Goal: Check status: Check status

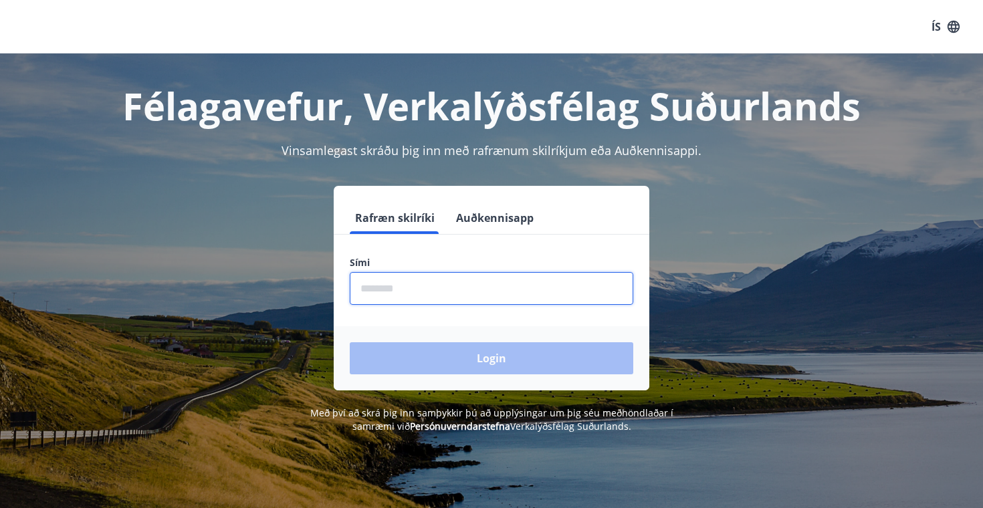
click at [395, 287] on input "phone" at bounding box center [492, 288] width 284 height 33
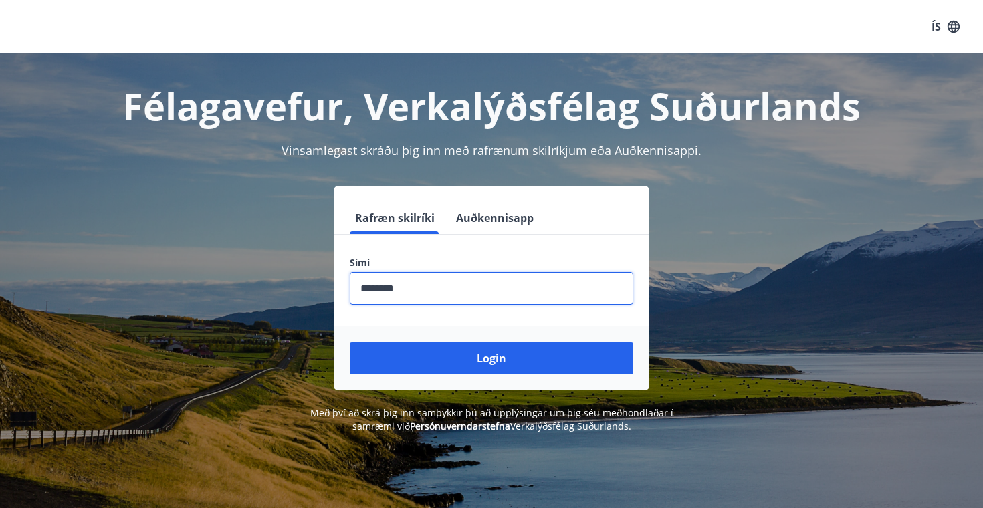
click at [350, 342] on button "Login" at bounding box center [492, 358] width 284 height 32
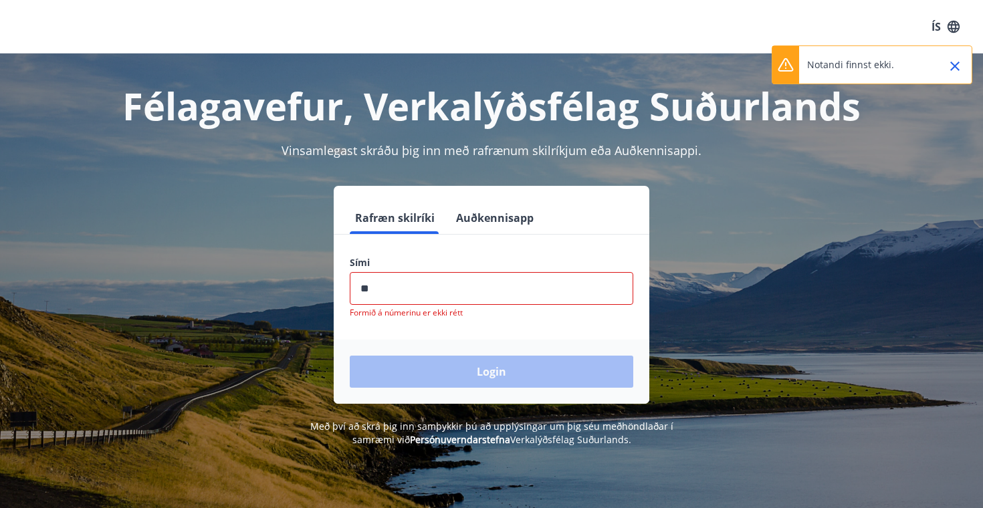
type input "*"
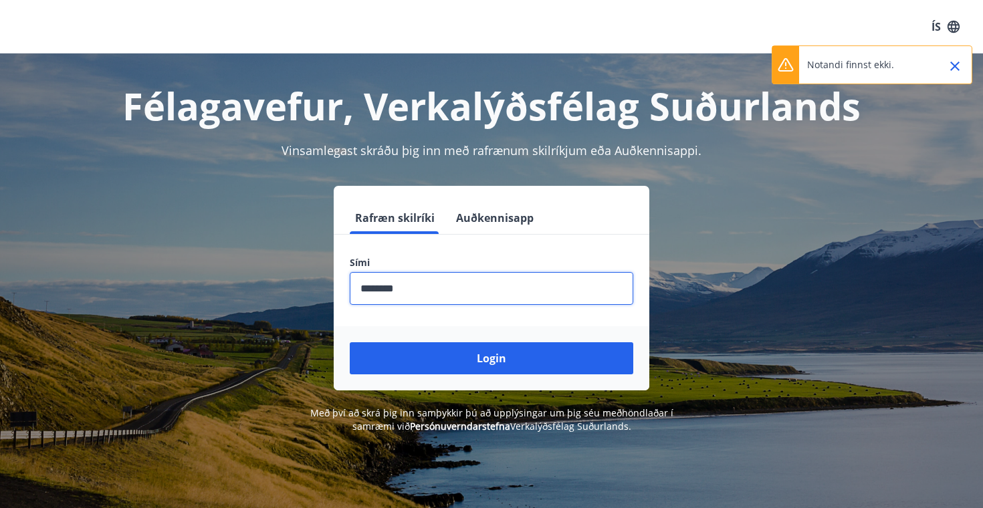
type input "********"
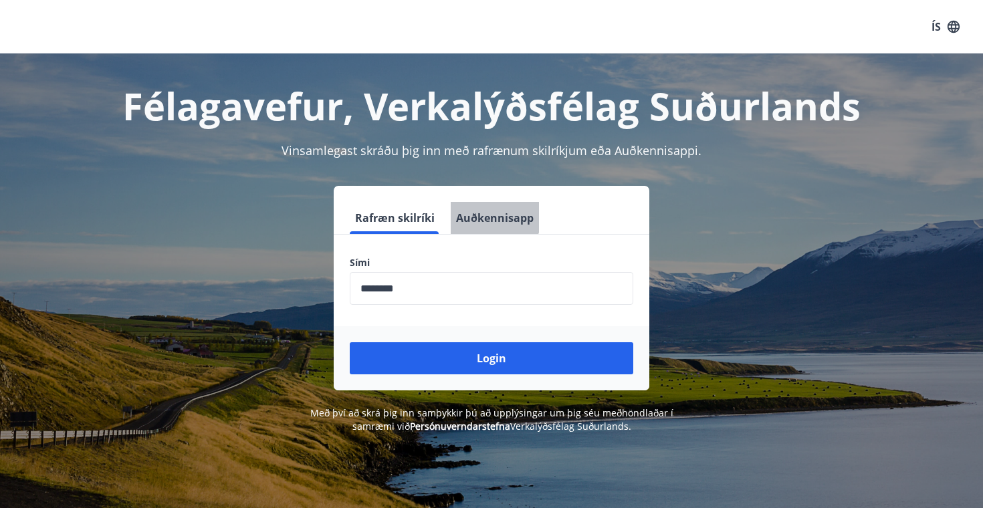
click at [484, 213] on button "Auðkennisapp" at bounding box center [495, 218] width 88 height 32
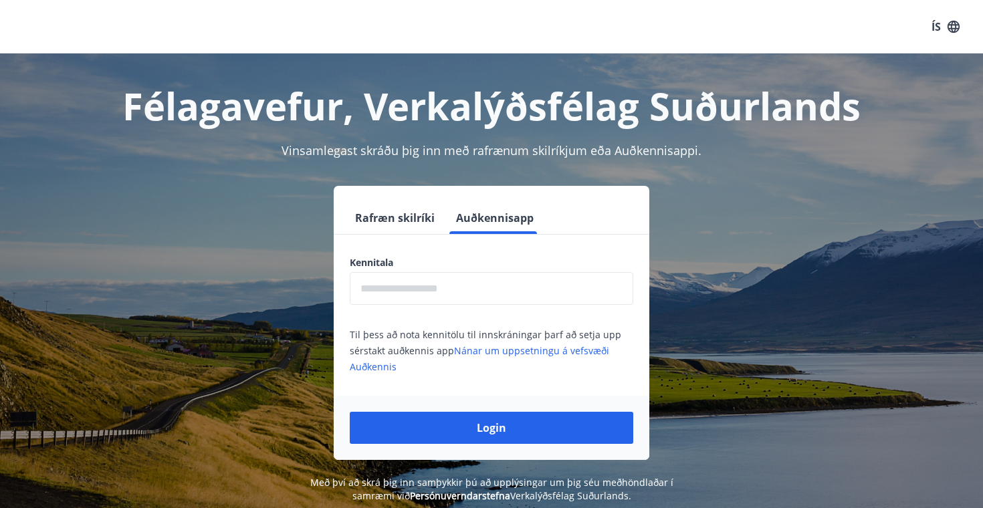
click at [415, 285] on input "text" at bounding box center [492, 288] width 284 height 33
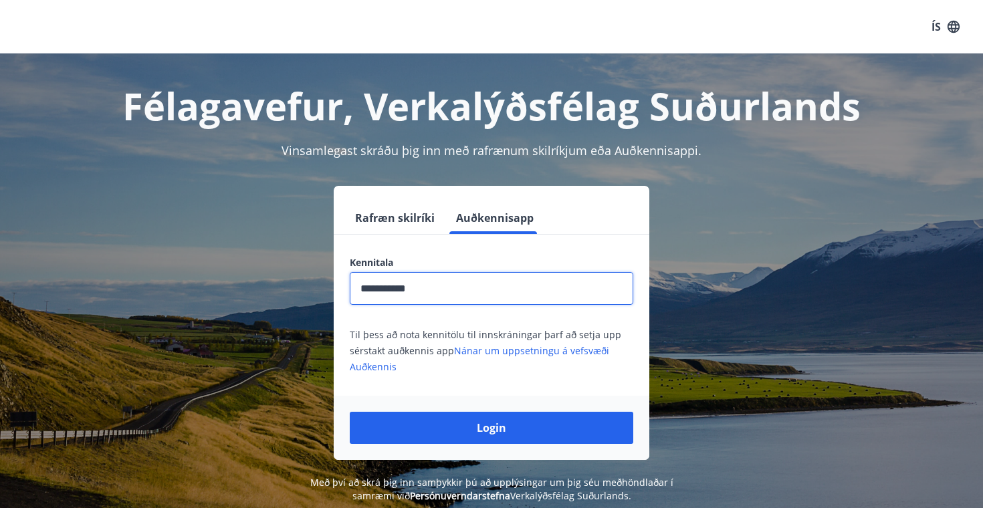
type input "**********"
click at [350, 412] on button "Login" at bounding box center [492, 428] width 284 height 32
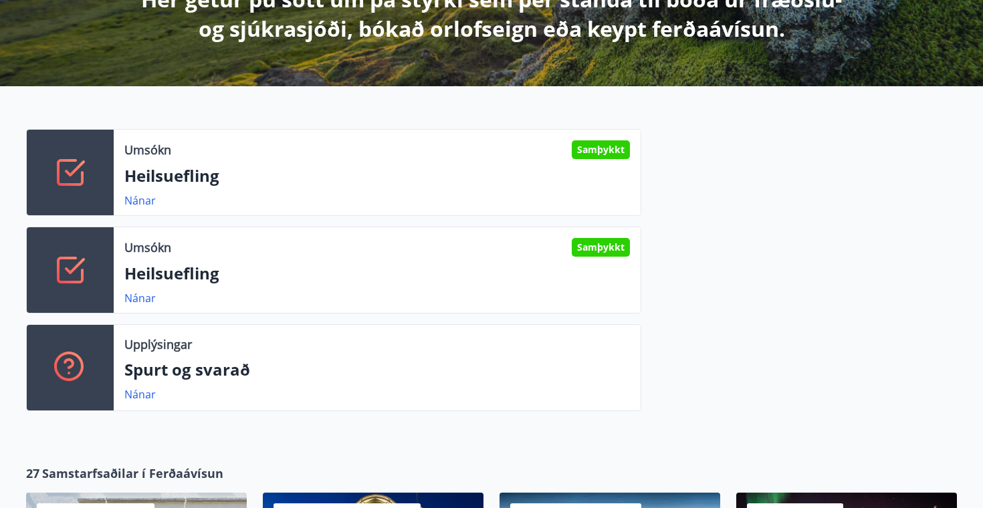
scroll to position [304, 0]
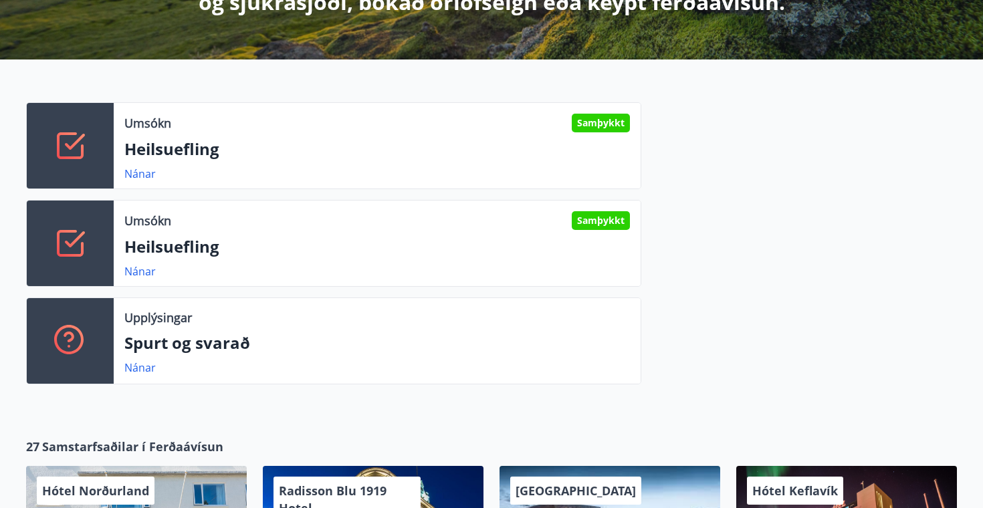
click at [242, 153] on p "Heilsuefling" at bounding box center [377, 149] width 506 height 23
click at [140, 156] on p "Heilsuefling" at bounding box center [377, 149] width 506 height 23
click at [78, 170] on div at bounding box center [70, 146] width 87 height 86
click at [132, 176] on link "Nánar" at bounding box center [139, 174] width 31 height 15
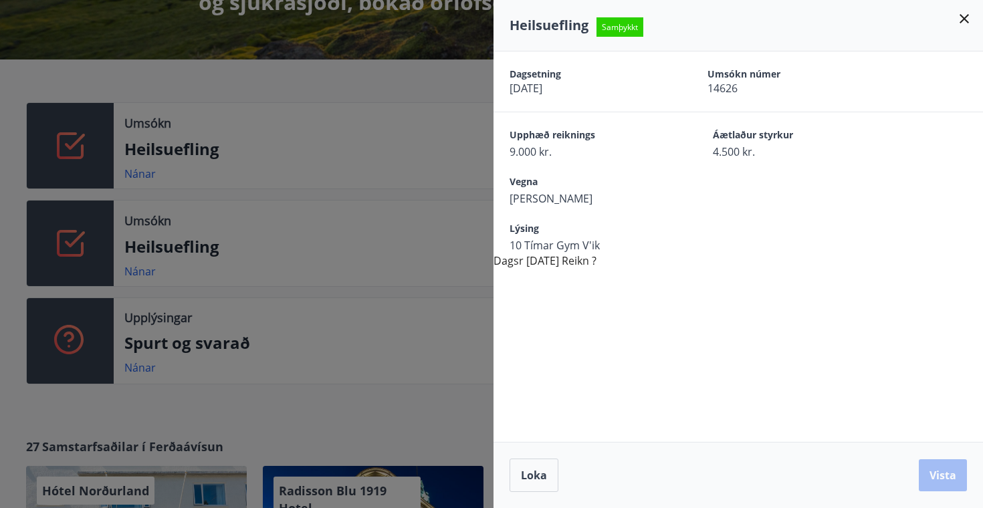
click at [562, 112] on div "Upphæð reiknings 9.000 kr. Áætlaður styrkur 4.500 kr." at bounding box center [739, 135] width 490 height 47
click at [573, 259] on div "Dagsetning 26.09.2025 Umsókn númer 14626 Upphæð reiknings 9.000 kr. Áætlaður st…" at bounding box center [739, 160] width 490 height 217
click at [538, 470] on span "Loka" at bounding box center [534, 475] width 26 height 15
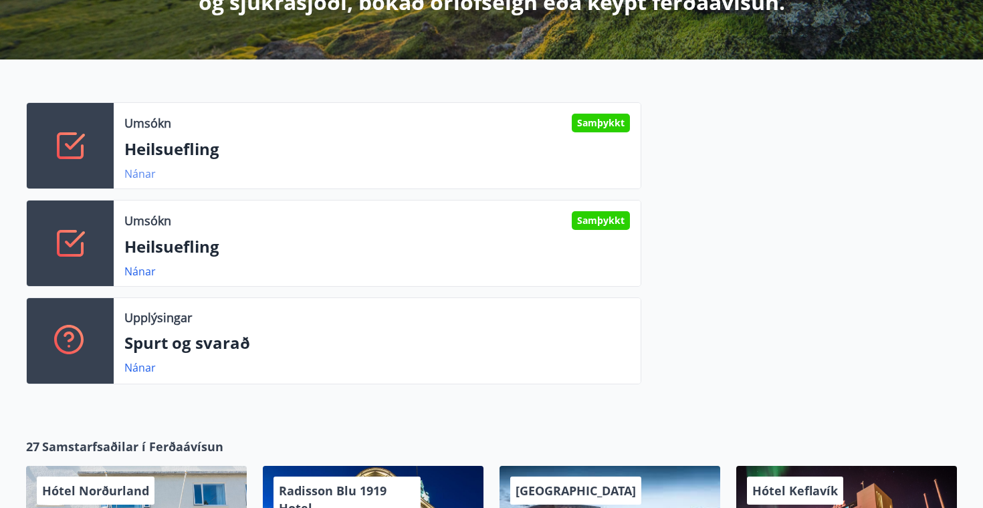
click at [145, 179] on link "Nánar" at bounding box center [139, 174] width 31 height 15
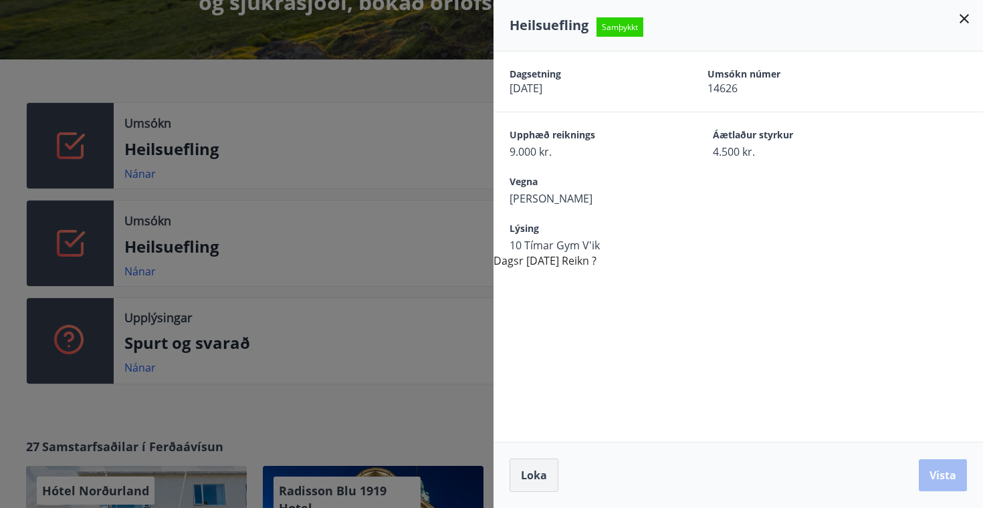
click at [520, 466] on button "Loka" at bounding box center [534, 475] width 49 height 33
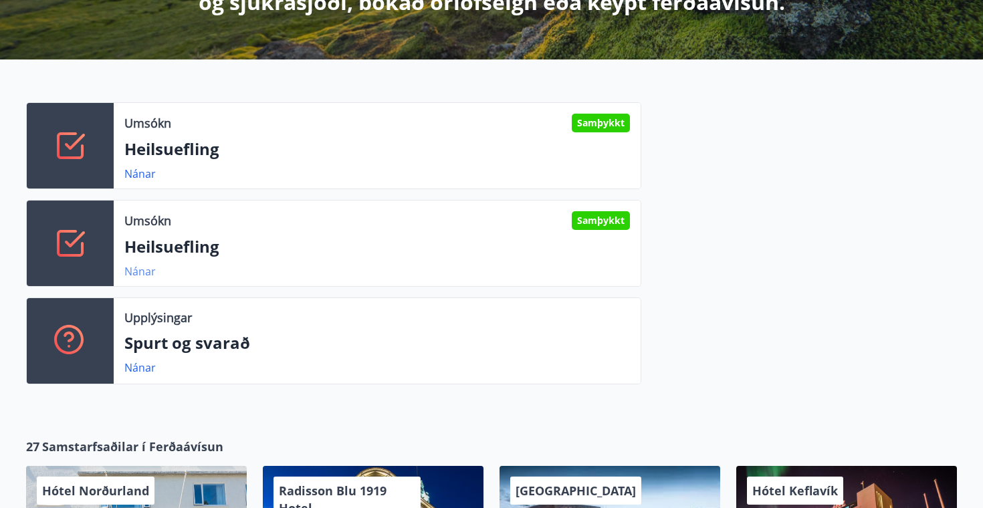
click at [144, 272] on link "Nánar" at bounding box center [139, 271] width 31 height 15
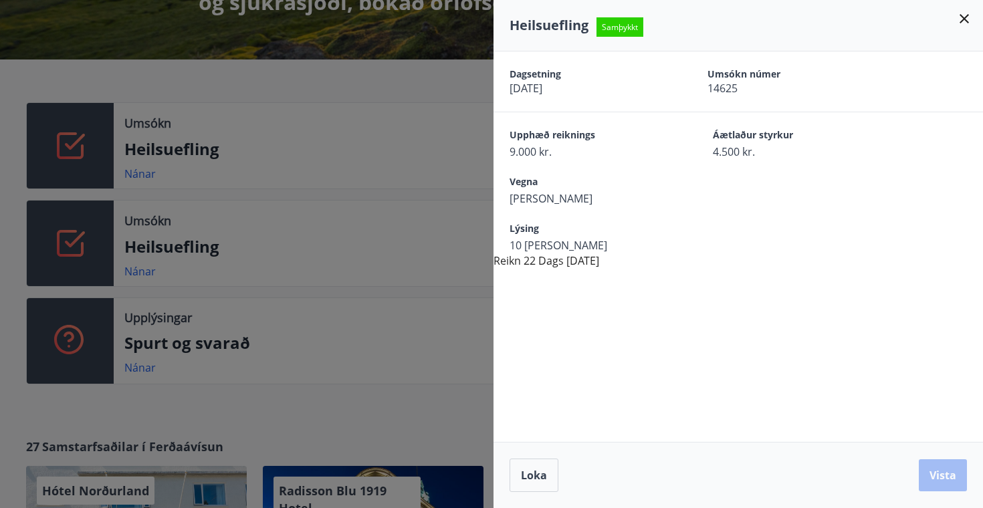
click at [627, 25] on span "Samþykkt" at bounding box center [620, 26] width 47 height 19
click at [505, 106] on div "Dagsetning 26.09.2025 Umsókn númer 14625" at bounding box center [739, 82] width 490 height 60
drag, startPoint x: 518, startPoint y: 100, endPoint x: 591, endPoint y: 100, distance: 73.6
click at [518, 100] on div "Dagsetning 26.09.2025 Umsókn númer 14625" at bounding box center [739, 82] width 490 height 60
click at [965, 15] on icon at bounding box center [965, 19] width 16 height 16
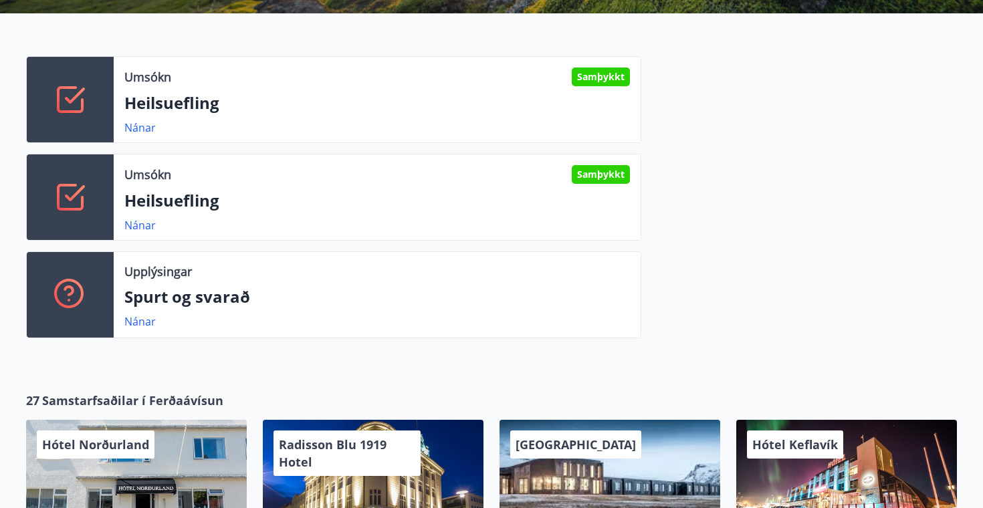
scroll to position [0, 0]
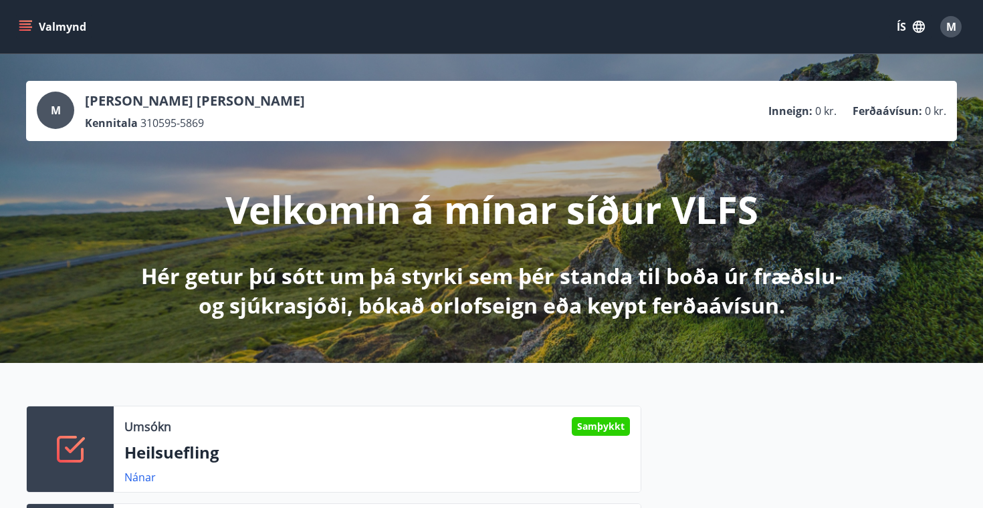
click at [951, 33] on span "M" at bounding box center [952, 26] width 10 height 15
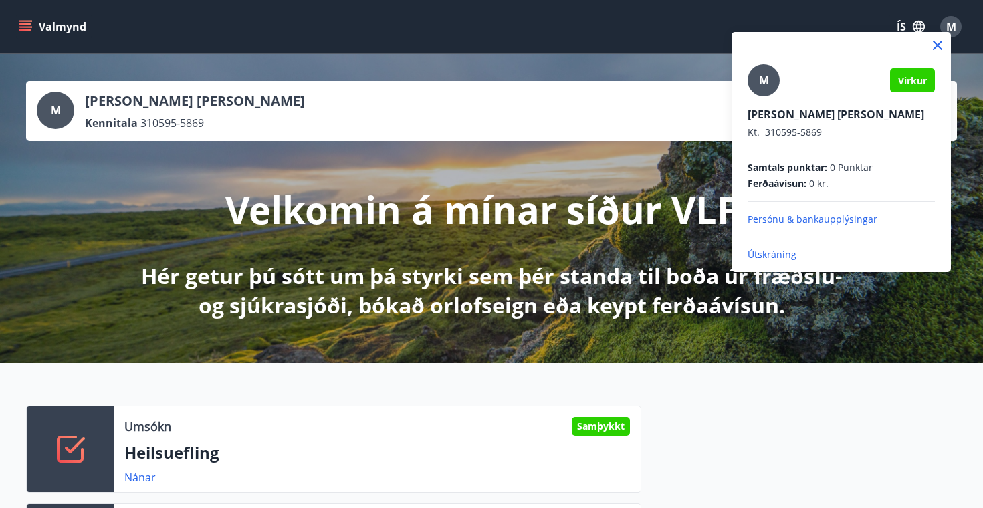
click at [951, 33] on div at bounding box center [841, 45] width 219 height 27
click at [40, 27] on div at bounding box center [491, 254] width 983 height 508
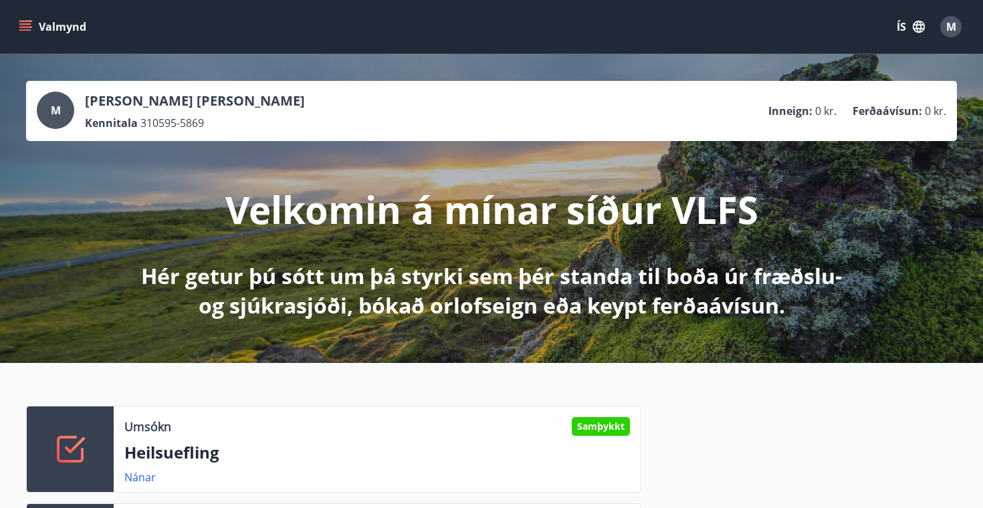
click at [40, 27] on button "Valmynd" at bounding box center [54, 27] width 76 height 24
click at [427, 421] on div "Umsókn Samþykkt" at bounding box center [377, 426] width 506 height 19
